Goal: Obtain resource: Download file/media

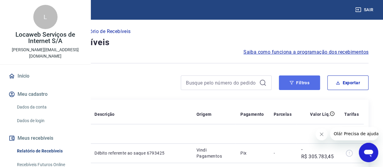
click at [307, 81] on button "Filtros" at bounding box center [299, 82] width 41 height 15
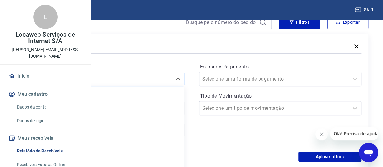
click at [183, 73] on div "Selecione um período" at bounding box center [103, 79] width 163 height 15
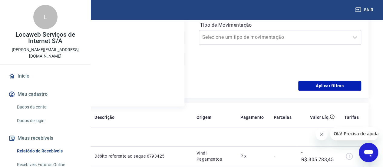
scroll to position [71, 0]
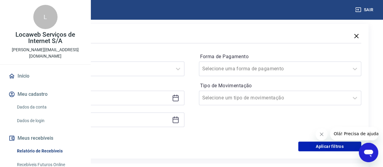
click at [260, 115] on div "Forma de Pagamento Selecione uma forma de pagamento Tipo de Movimentação Seleci…" at bounding box center [280, 93] width 163 height 82
click at [169, 95] on input at bounding box center [98, 97] width 143 height 9
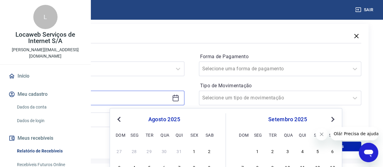
scroll to position [192, 0]
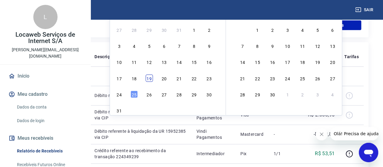
click at [148, 77] on div "19" at bounding box center [149, 77] width 7 height 7
type input "[DATE]"
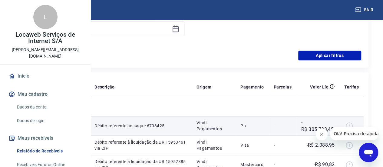
scroll to position [71, 0]
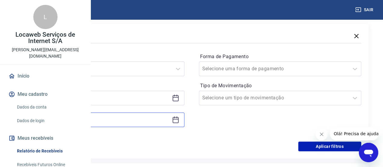
click at [169, 123] on input at bounding box center [98, 119] width 143 height 9
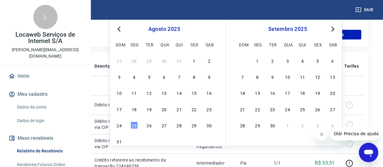
scroll to position [192, 0]
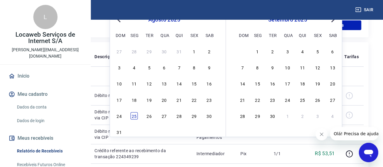
click at [136, 113] on div "25" at bounding box center [133, 115] width 7 height 7
type input "[DATE]"
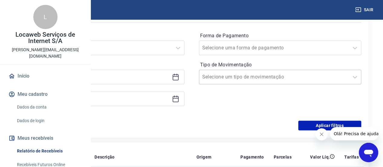
scroll to position [101, 0]
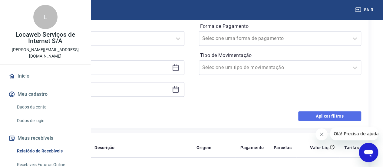
click at [313, 113] on button "Aplicar filtros" at bounding box center [329, 116] width 63 height 10
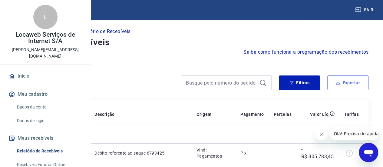
click at [347, 78] on button "Exportar" at bounding box center [347, 82] width 41 height 15
type input "[DATE]"
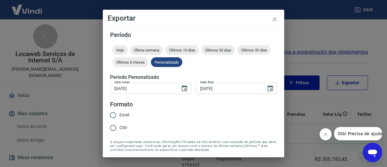
click at [114, 115] on input "Excel" at bounding box center [113, 115] width 13 height 13
radio input "true"
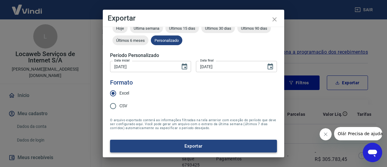
click at [209, 142] on button "Exportar" at bounding box center [193, 146] width 167 height 13
